Goal: Task Accomplishment & Management: Use online tool/utility

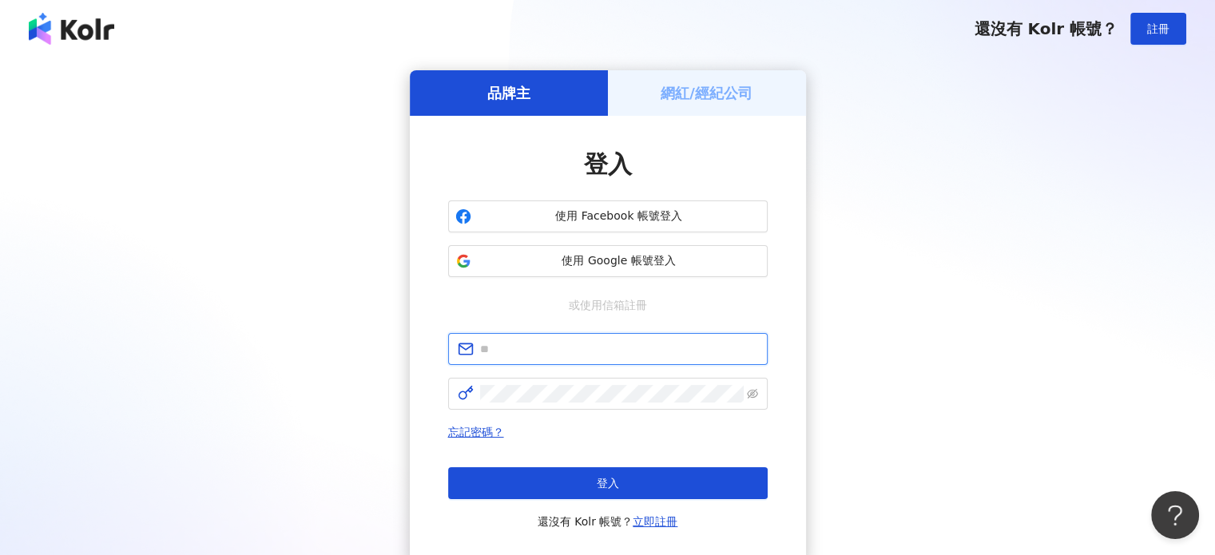
type input "**********"
click at [713, 86] on h5 "網紅/經紀公司" at bounding box center [707, 93] width 92 height 20
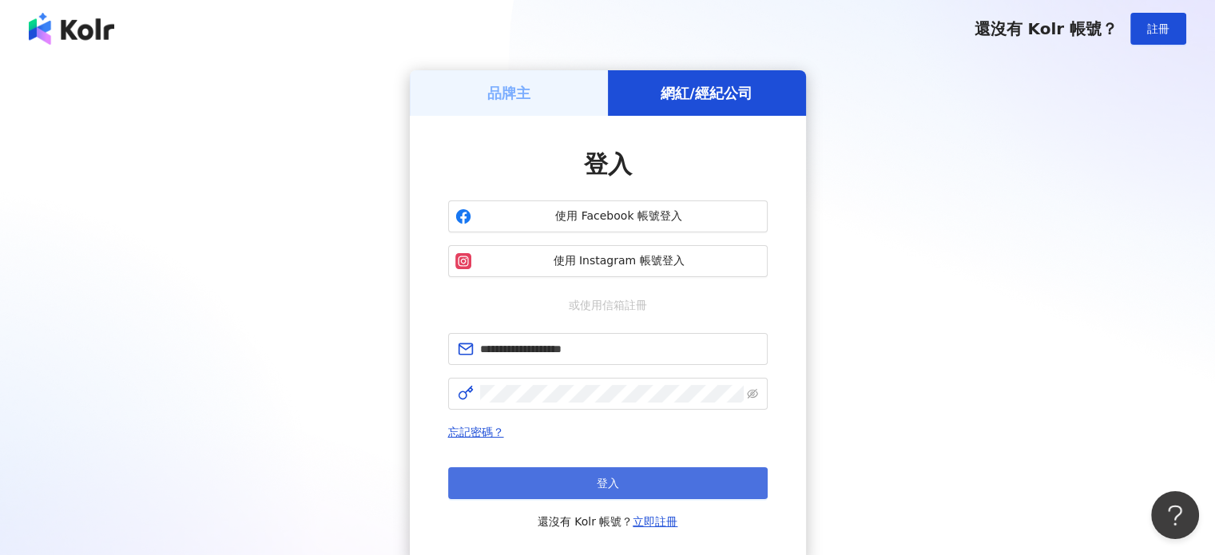
click at [606, 492] on button "登入" at bounding box center [608, 483] width 320 height 32
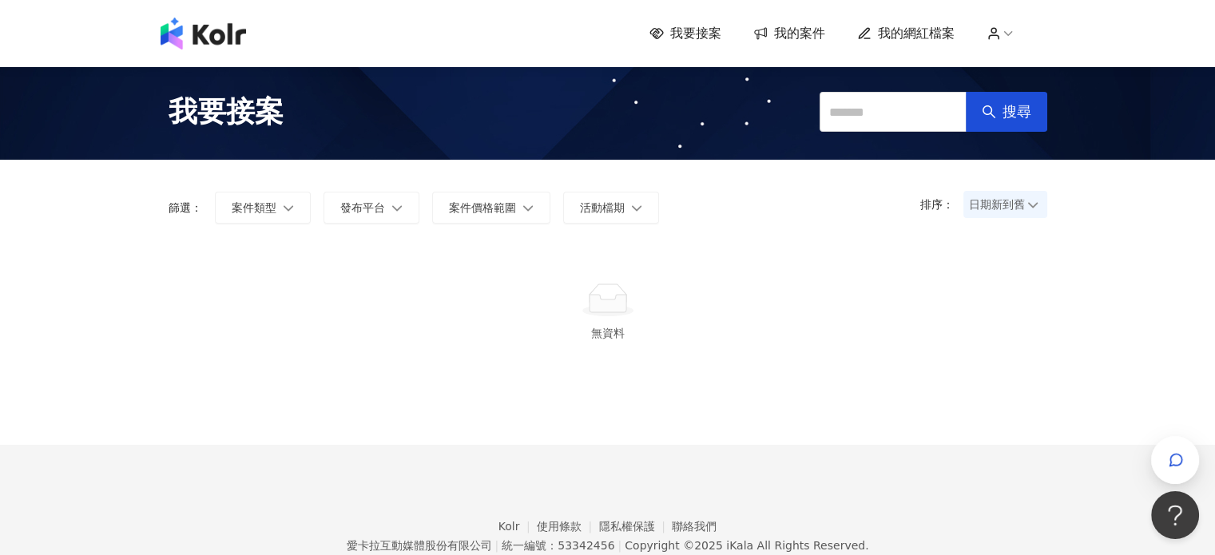
click at [800, 36] on span "我的案件" at bounding box center [799, 34] width 51 height 18
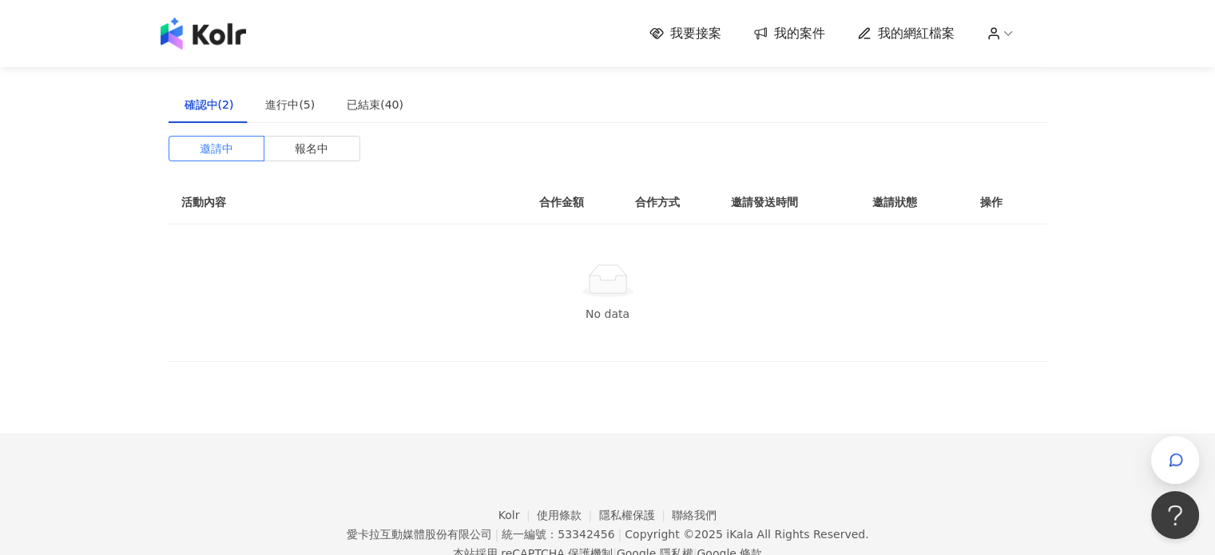
click at [678, 30] on span "我要接案" at bounding box center [695, 34] width 51 height 18
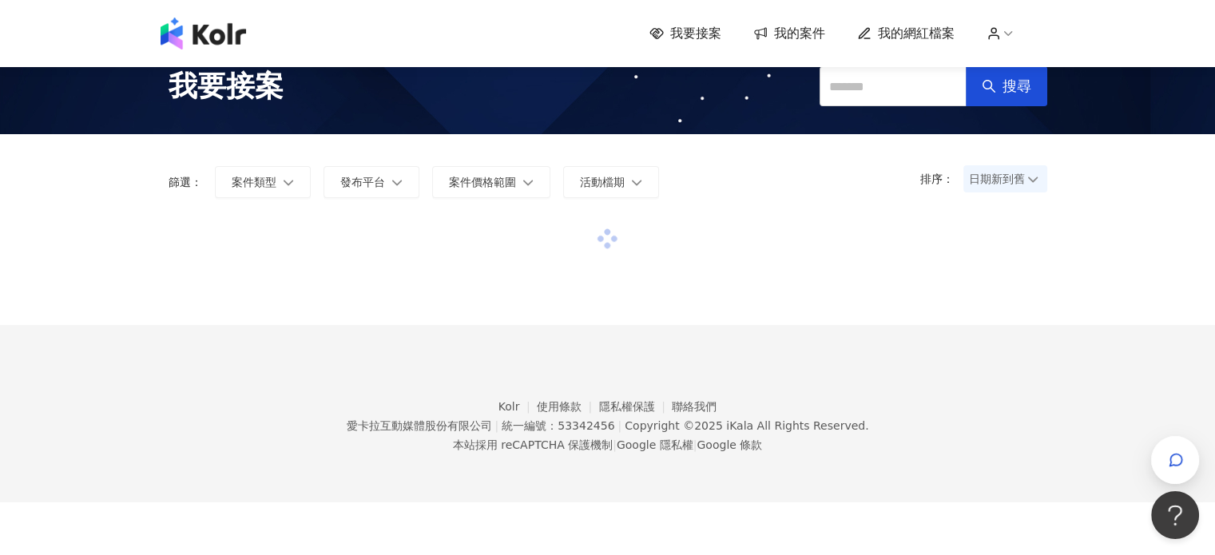
scroll to position [74, 0]
